Goal: Transaction & Acquisition: Purchase product/service

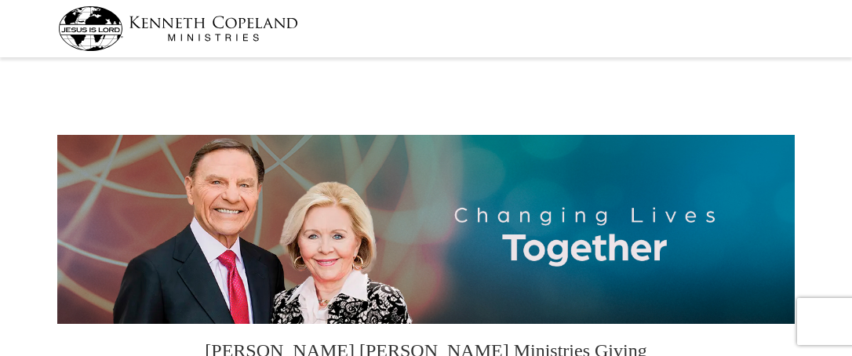
select select "IA"
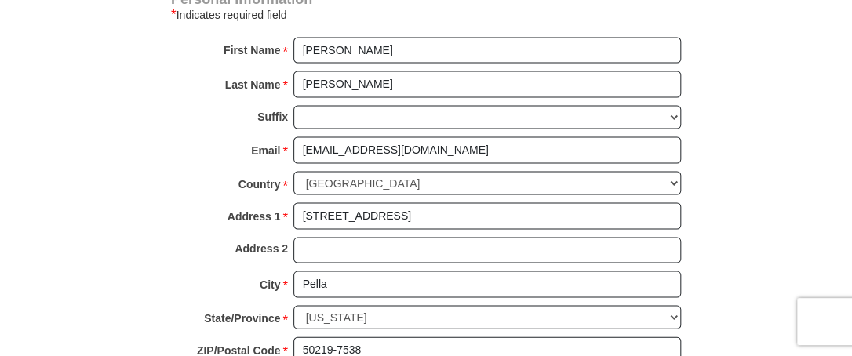
scroll to position [993, 0]
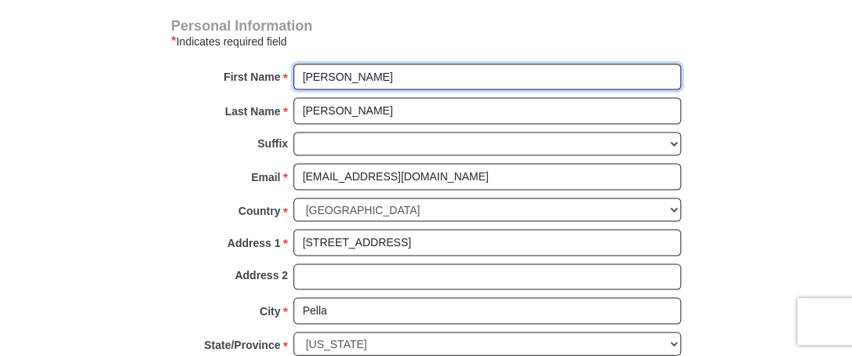
click at [342, 79] on input "[PERSON_NAME]" at bounding box center [486, 77] width 387 height 27
type input "[PERSON_NAME] & [PERSON_NAME]"
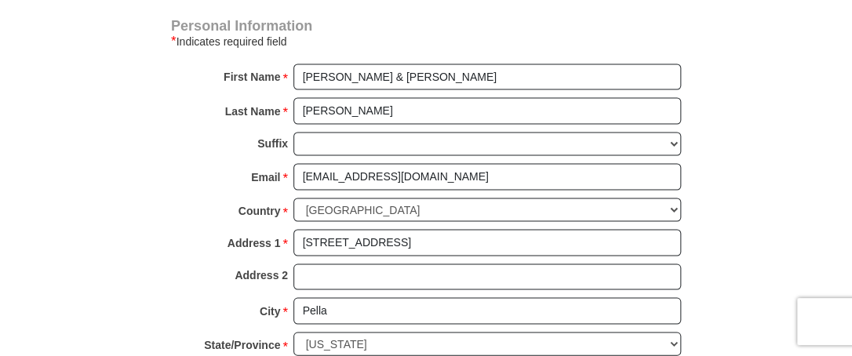
click at [369, 24] on h4 "Personal Information" at bounding box center [426, 26] width 510 height 13
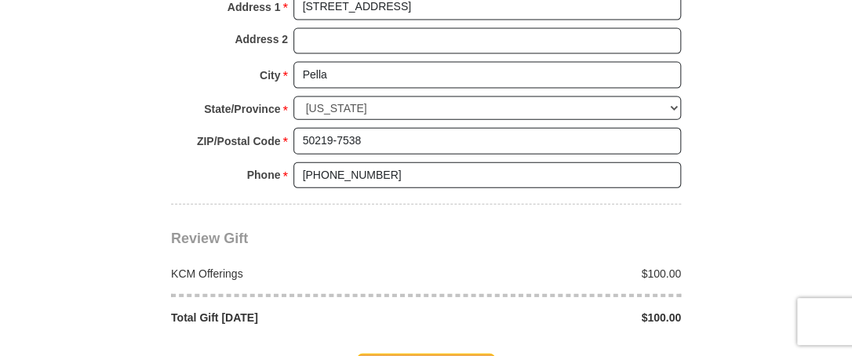
scroll to position [1333, 0]
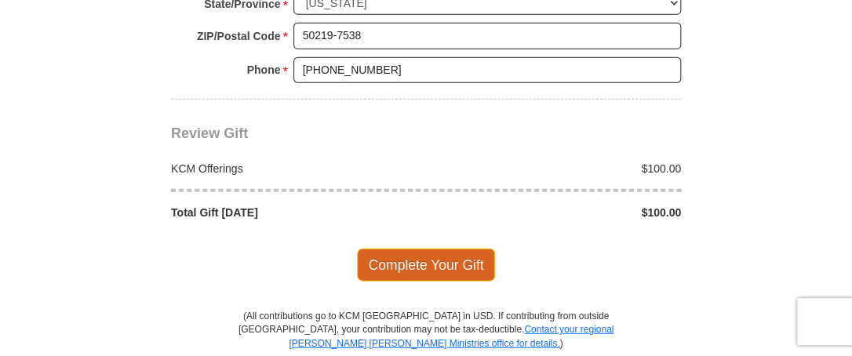
click at [412, 260] on span "Complete Your Gift" at bounding box center [426, 265] width 139 height 33
